Goal: Information Seeking & Learning: Understand process/instructions

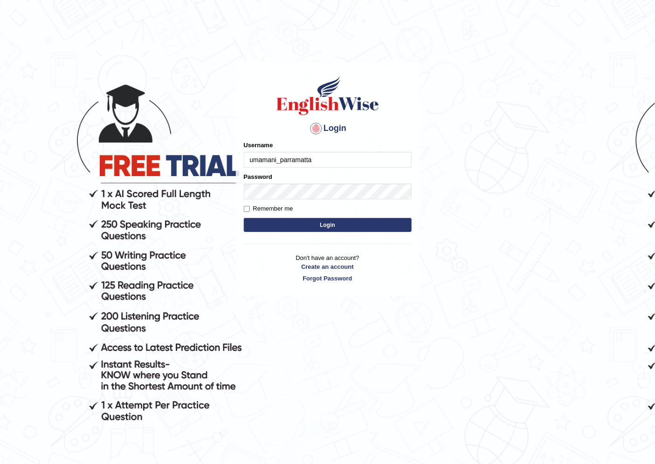
click at [317, 161] on input "umamani_parramatta" at bounding box center [328, 160] width 168 height 16
type input "u"
click at [283, 159] on input "sahara_paramatta" at bounding box center [328, 160] width 168 height 16
type input "sahara_parramatta"
click at [248, 207] on input "Remember me" at bounding box center [247, 209] width 6 height 6
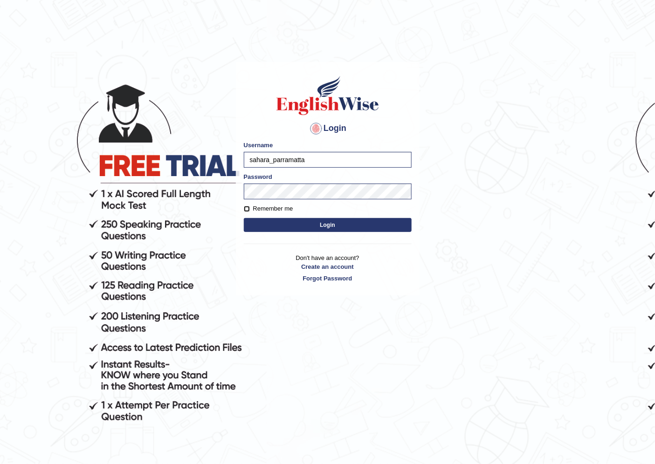
checkbox input "true"
click at [269, 226] on button "Login" at bounding box center [328, 225] width 168 height 14
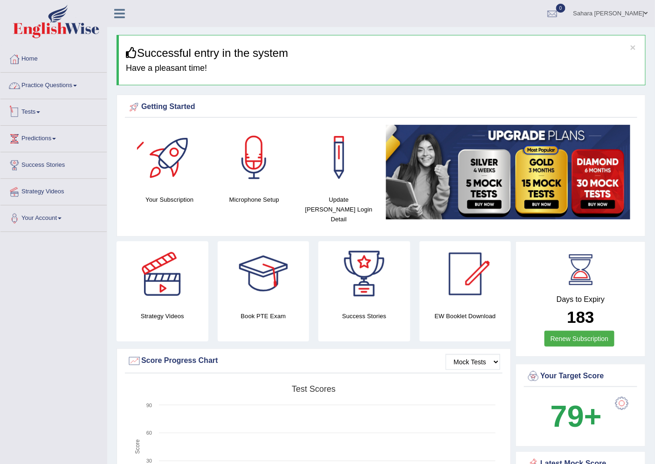
click at [60, 86] on link "Practice Questions" at bounding box center [53, 84] width 106 height 23
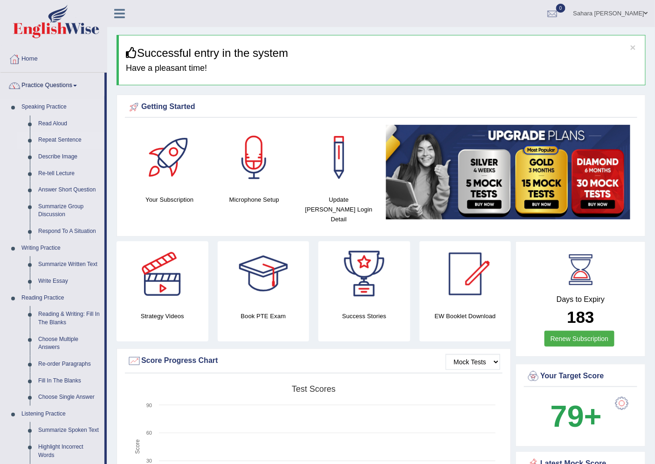
drag, startPoint x: 56, startPoint y: 140, endPoint x: 62, endPoint y: 136, distance: 7.5
click at [56, 140] on link "Repeat Sentence" at bounding box center [69, 140] width 70 height 17
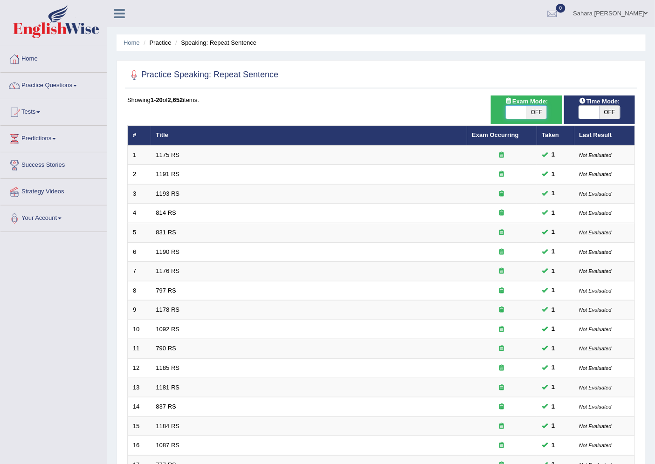
click at [513, 113] on span at bounding box center [516, 112] width 21 height 13
checkbox input "true"
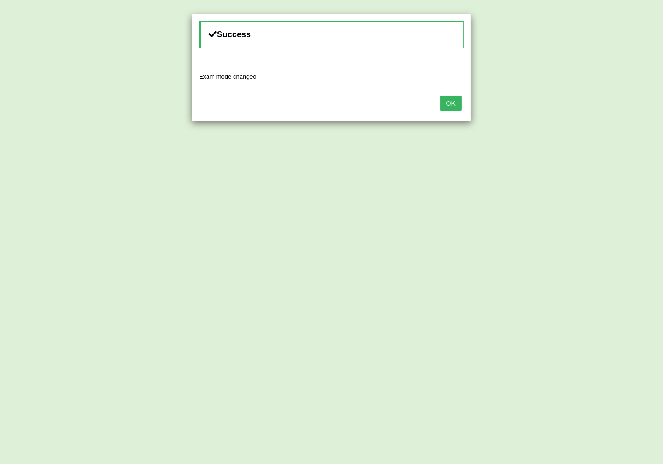
click at [456, 106] on button "OK" at bounding box center [450, 104] width 21 height 16
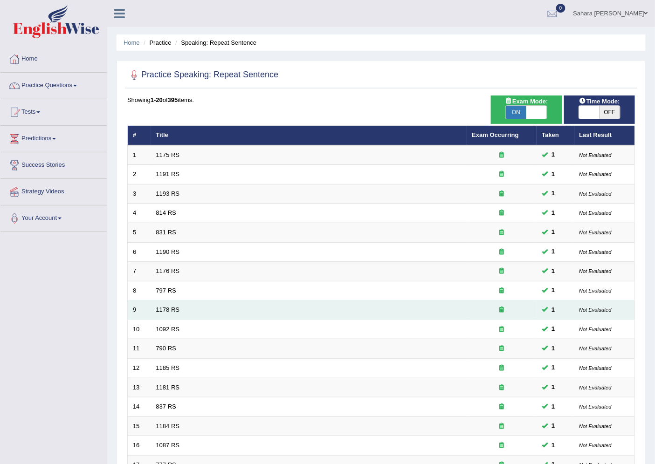
scroll to position [152, 0]
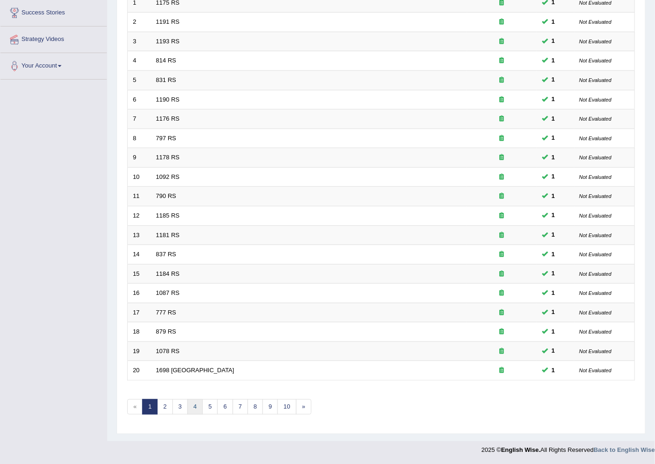
click at [194, 407] on link "4" at bounding box center [194, 407] width 15 height 15
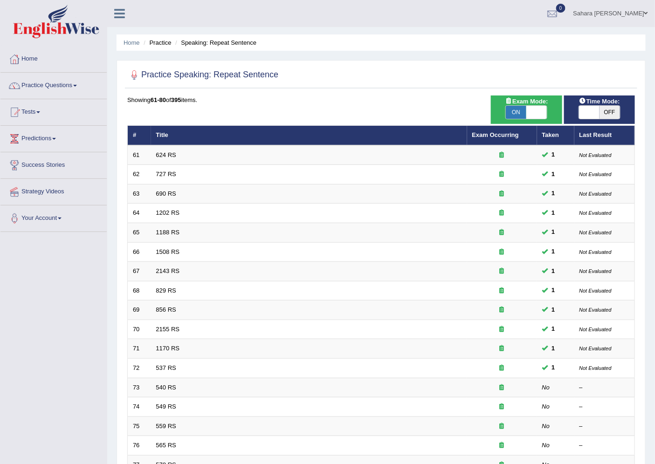
scroll to position [152, 0]
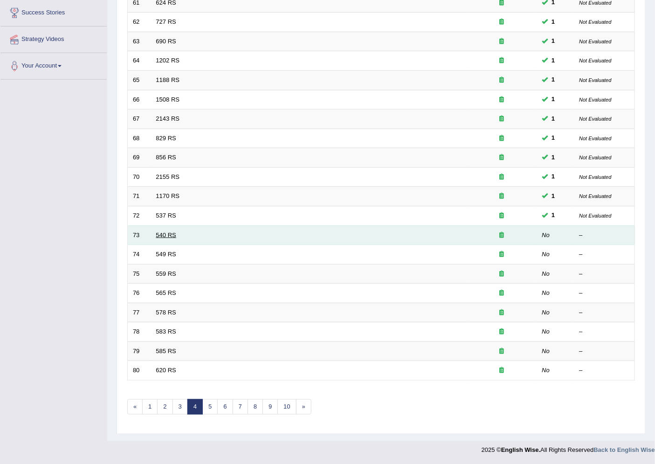
click at [158, 232] on link "540 RS" at bounding box center [166, 235] width 20 height 7
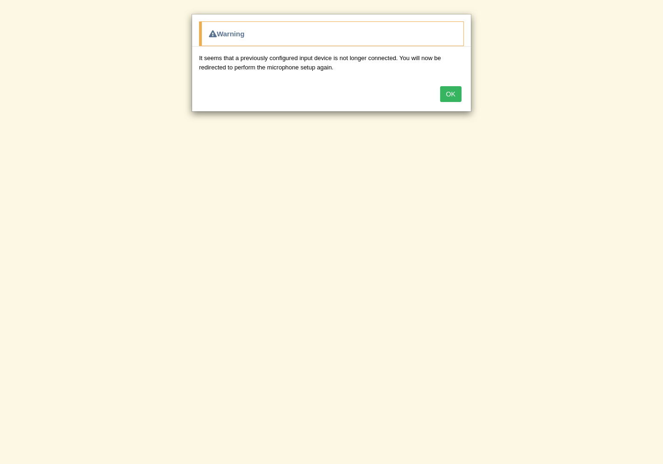
click at [451, 95] on button "OK" at bounding box center [450, 94] width 21 height 16
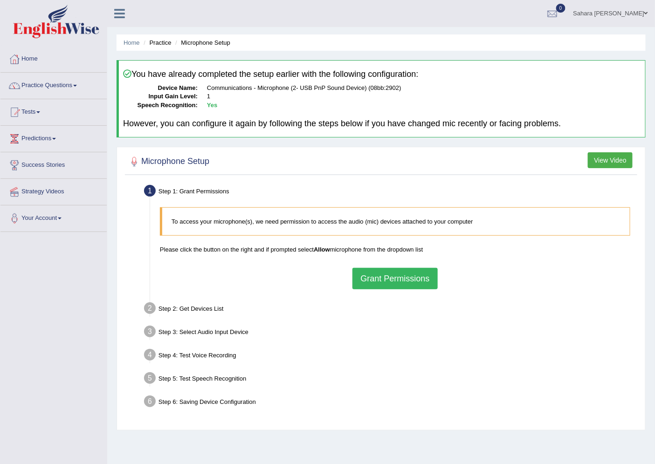
click at [365, 281] on button "Grant Permissions" at bounding box center [394, 278] width 85 height 21
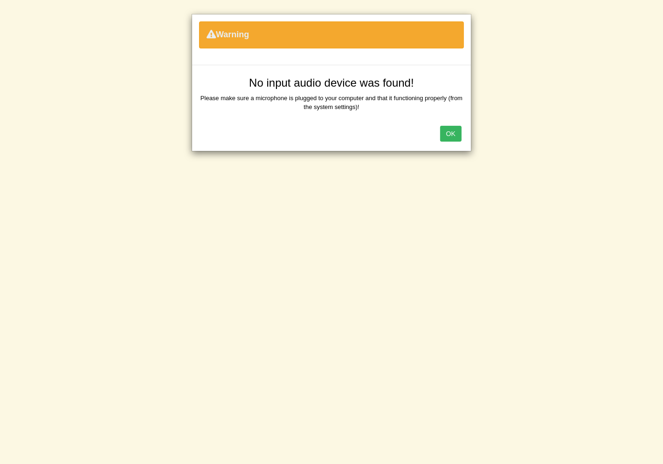
click at [455, 138] on button "OK" at bounding box center [450, 134] width 21 height 16
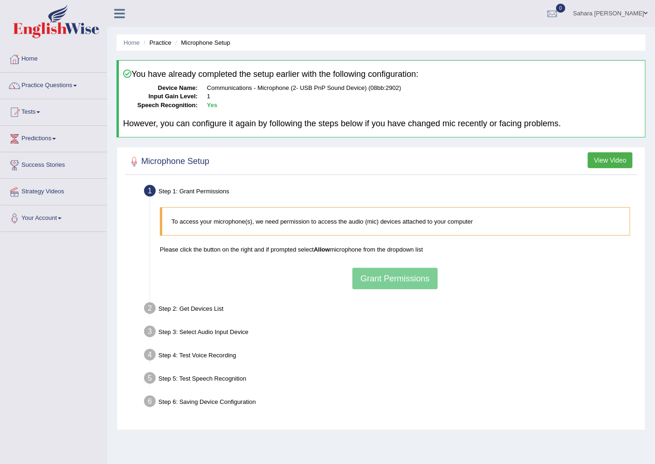
click at [152, 308] on li "Step 2: Get Devices List In this step will be enumerate all available microphon…" at bounding box center [390, 310] width 489 height 21
click at [358, 276] on div "To access your microphone(s), we need permission to access the audio (mic) devi…" at bounding box center [395, 248] width 480 height 91
click at [359, 276] on div "To access your microphone(s), we need permission to access the audio (mic) devi…" at bounding box center [395, 248] width 480 height 91
click at [406, 278] on div "To access your microphone(s), we need permission to access the audio (mic) devi…" at bounding box center [395, 248] width 480 height 91
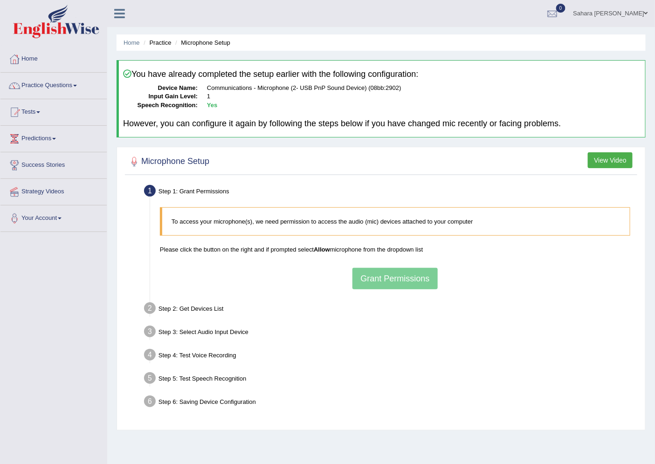
click at [407, 277] on div "To access your microphone(s), we need permission to access the audio (mic) devi…" at bounding box center [395, 248] width 480 height 91
click at [143, 308] on div "Step 2: Get Devices List" at bounding box center [390, 310] width 501 height 21
click at [142, 309] on div "Step 2: Get Devices List" at bounding box center [390, 310] width 501 height 21
click at [592, 159] on button "View Video" at bounding box center [610, 160] width 45 height 16
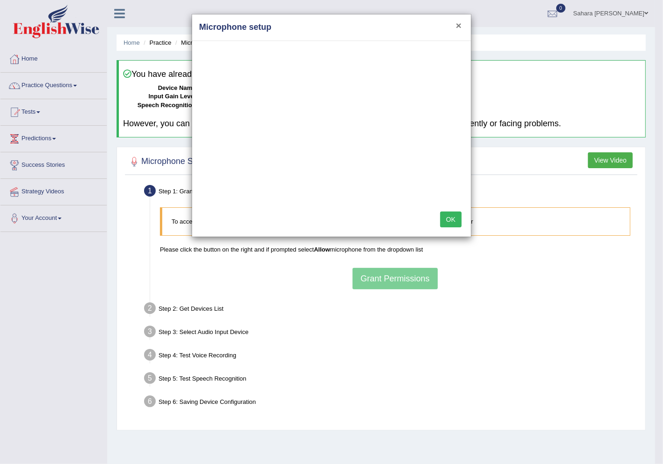
click at [455, 25] on div "× Microphone setup" at bounding box center [331, 27] width 279 height 27
click at [458, 25] on button "×" at bounding box center [459, 26] width 6 height 10
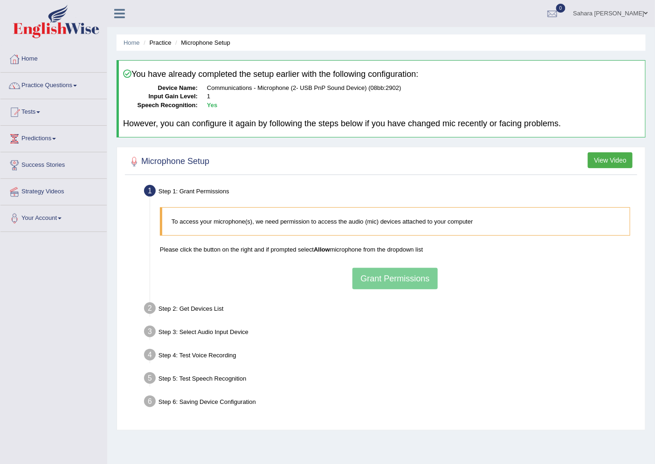
click at [377, 276] on div "To access your microphone(s), we need permission to access the audio (mic) devi…" at bounding box center [395, 248] width 480 height 91
click at [146, 304] on li "Step 2: Get Devices List In this step will be enumerate all available microphon…" at bounding box center [390, 310] width 489 height 21
click at [417, 281] on div "To access your microphone(s), we need permission to access the audio (mic) devi…" at bounding box center [395, 248] width 480 height 91
click at [409, 280] on div "To access your microphone(s), we need permission to access the audio (mic) devi…" at bounding box center [395, 248] width 480 height 91
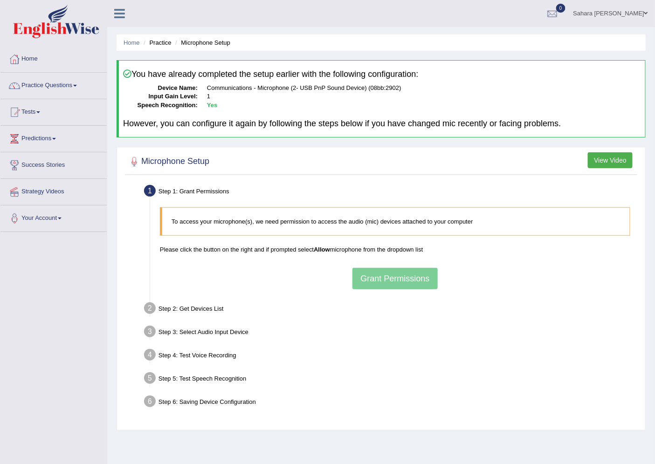
click at [199, 245] on p "Please click the button on the right and if prompted select Allow microphone fr…" at bounding box center [395, 249] width 470 height 9
drag, startPoint x: 206, startPoint y: 244, endPoint x: 271, endPoint y: 250, distance: 65.1
click at [207, 245] on p "Please click the button on the right and if prompted select Allow microphone fr…" at bounding box center [395, 249] width 470 height 9
drag, startPoint x: 271, startPoint y: 250, endPoint x: 387, endPoint y: 282, distance: 120.2
click at [289, 259] on div "To access your microphone(s), we need permission to access the audio (mic) devi…" at bounding box center [395, 248] width 480 height 91
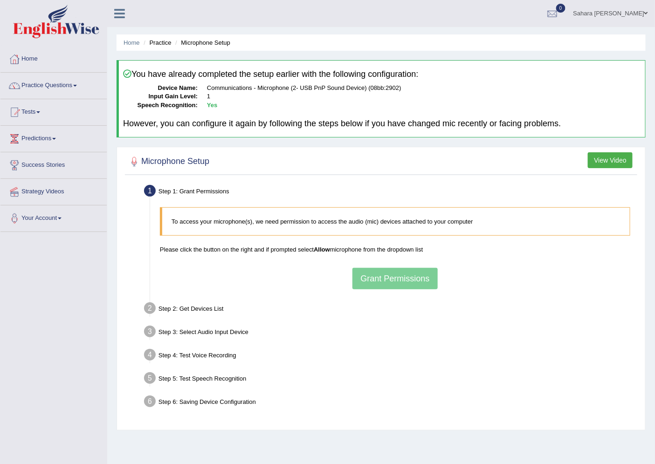
click at [387, 282] on div "To access your microphone(s), we need permission to access the audio (mic) devi…" at bounding box center [395, 248] width 480 height 91
click at [360, 251] on p "Please click the button on the right and if prompted select Allow microphone fr…" at bounding box center [395, 249] width 470 height 9
drag, startPoint x: 313, startPoint y: 241, endPoint x: 419, endPoint y: 238, distance: 105.9
click at [364, 248] on div "To access your microphone(s), we need permission to access the audio (mic) devi…" at bounding box center [395, 248] width 480 height 91
click at [387, 286] on div "To access your microphone(s), we need permission to access the audio (mic) devi…" at bounding box center [395, 248] width 480 height 91
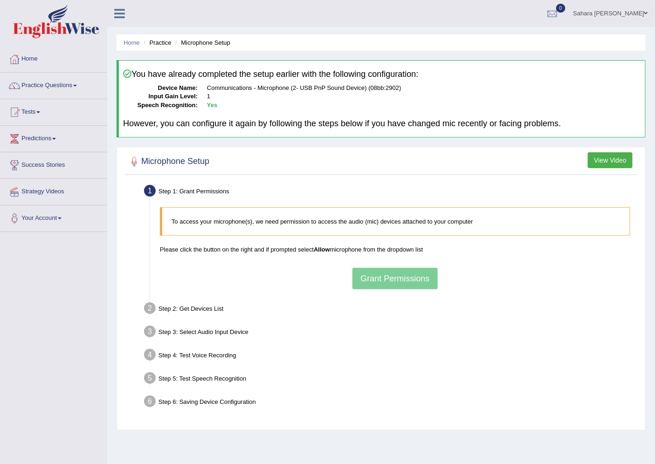
click at [387, 286] on div "To access your microphone(s), we need permission to access the audio (mic) devi…" at bounding box center [395, 248] width 480 height 91
click at [150, 305] on li "Step 2: Get Devices List In this step will be enumerate all available microphon…" at bounding box center [390, 310] width 489 height 21
